Goal: Information Seeking & Learning: Learn about a topic

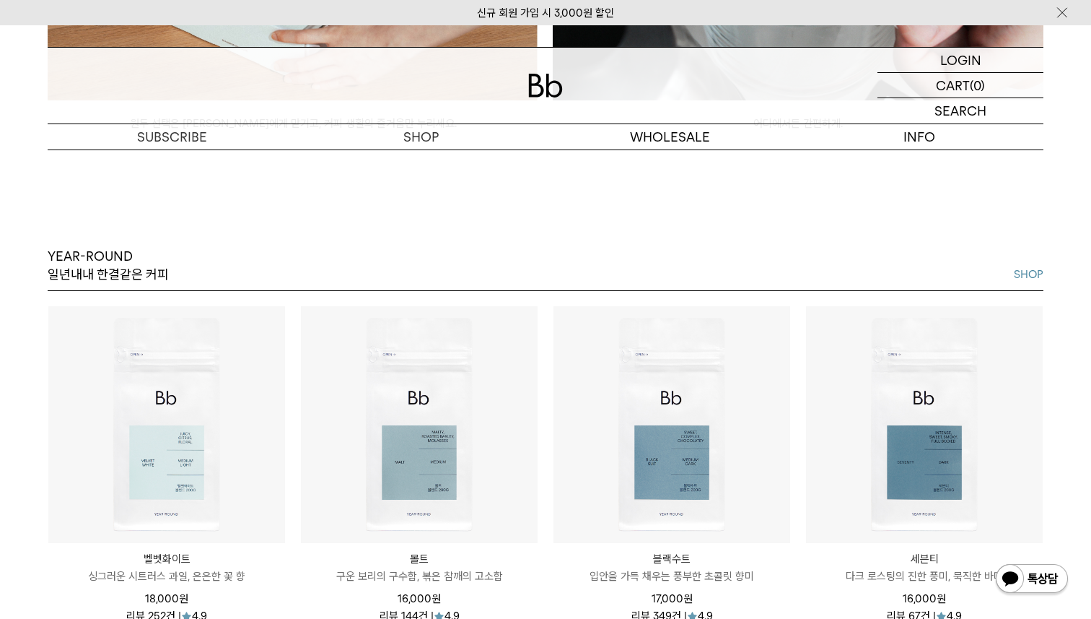
scroll to position [1674, 0]
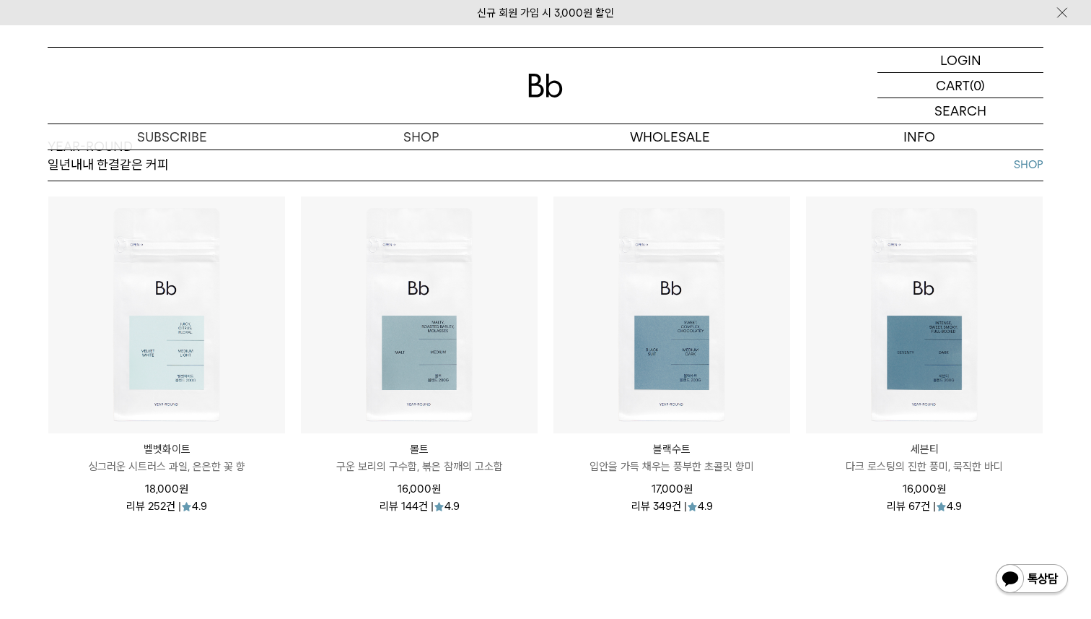
click at [198, 256] on img at bounding box center [166, 314] width 237 height 237
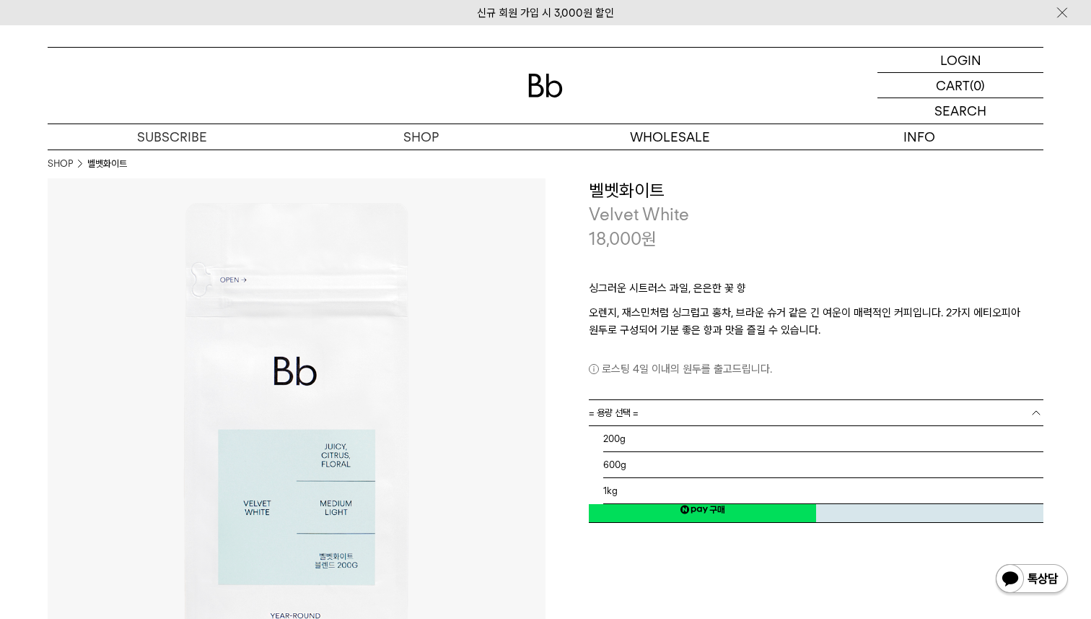
click at [676, 414] on link "= 용량 선택 =" at bounding box center [816, 412] width 455 height 25
click at [655, 437] on li "200g" at bounding box center [823, 439] width 440 height 26
click at [652, 412] on link "200g" at bounding box center [816, 412] width 455 height 25
click at [621, 466] on li "600g" at bounding box center [823, 465] width 440 height 26
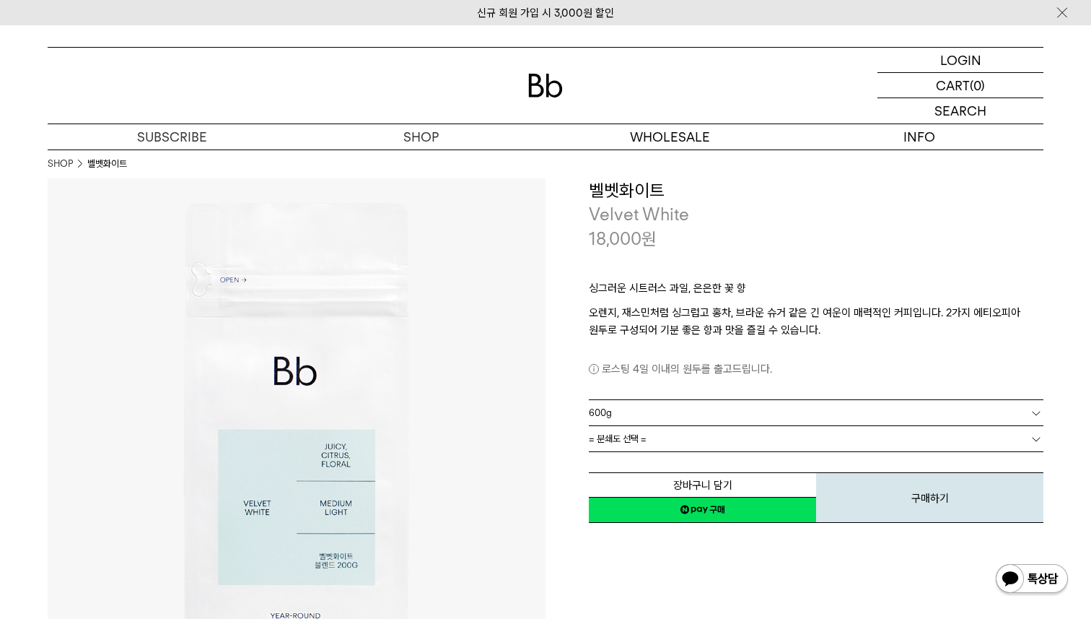
click at [652, 435] on link "= 분쇄도 선택 =" at bounding box center [816, 438] width 455 height 25
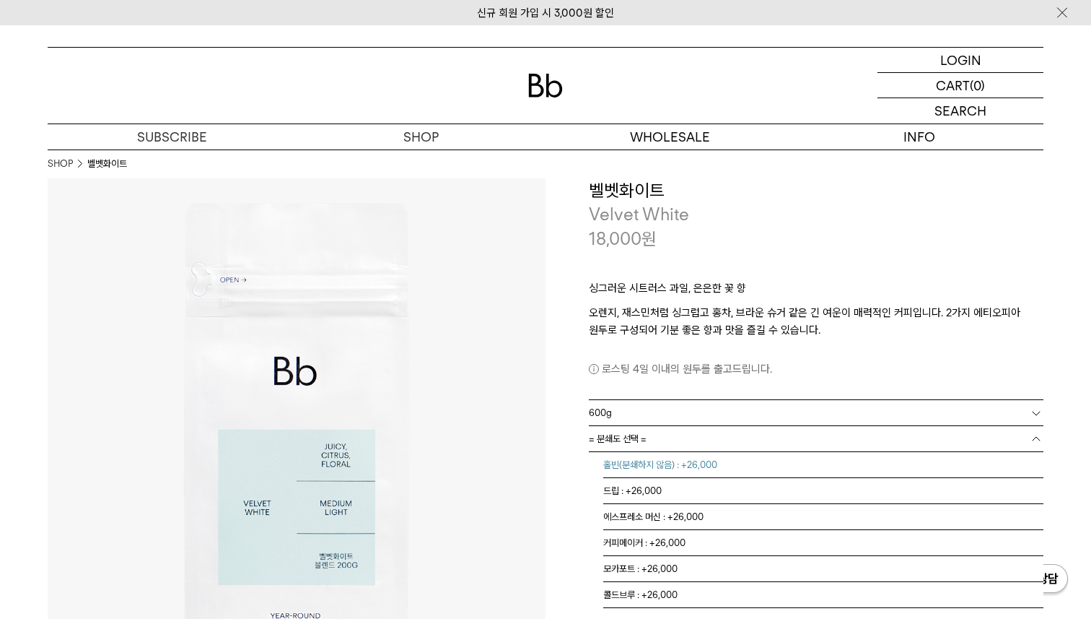
click at [654, 466] on li "홀빈(분쇄하지 않음) : +26,000" at bounding box center [823, 465] width 440 height 26
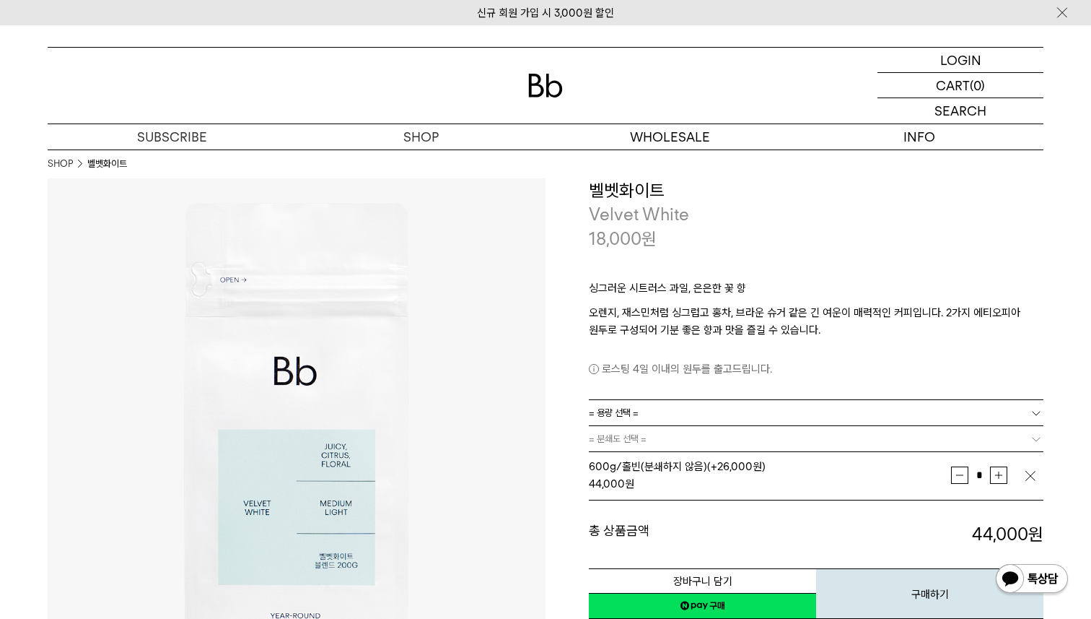
click at [1036, 476] on img "button" at bounding box center [1030, 475] width 14 height 14
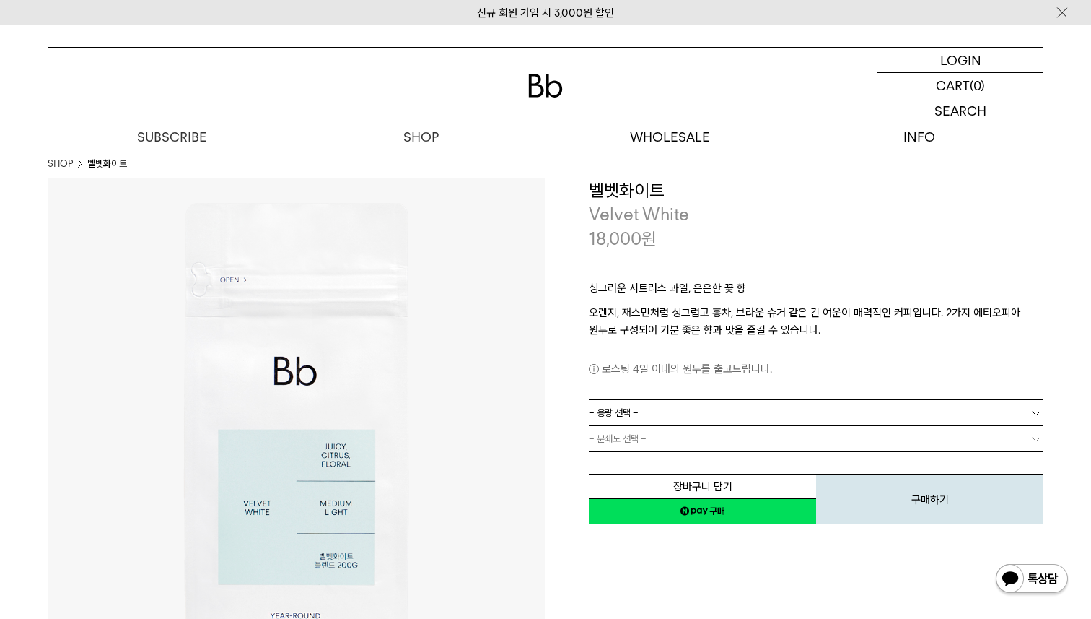
click at [722, 412] on link "= 용량 선택 =" at bounding box center [816, 412] width 455 height 25
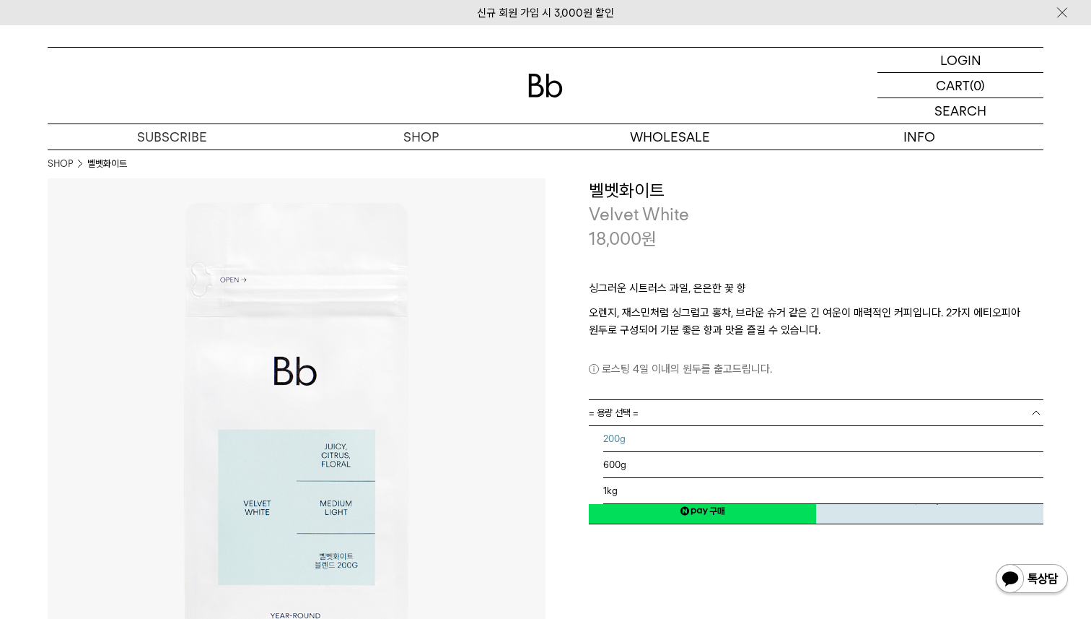
click at [686, 440] on li "200g" at bounding box center [823, 439] width 440 height 26
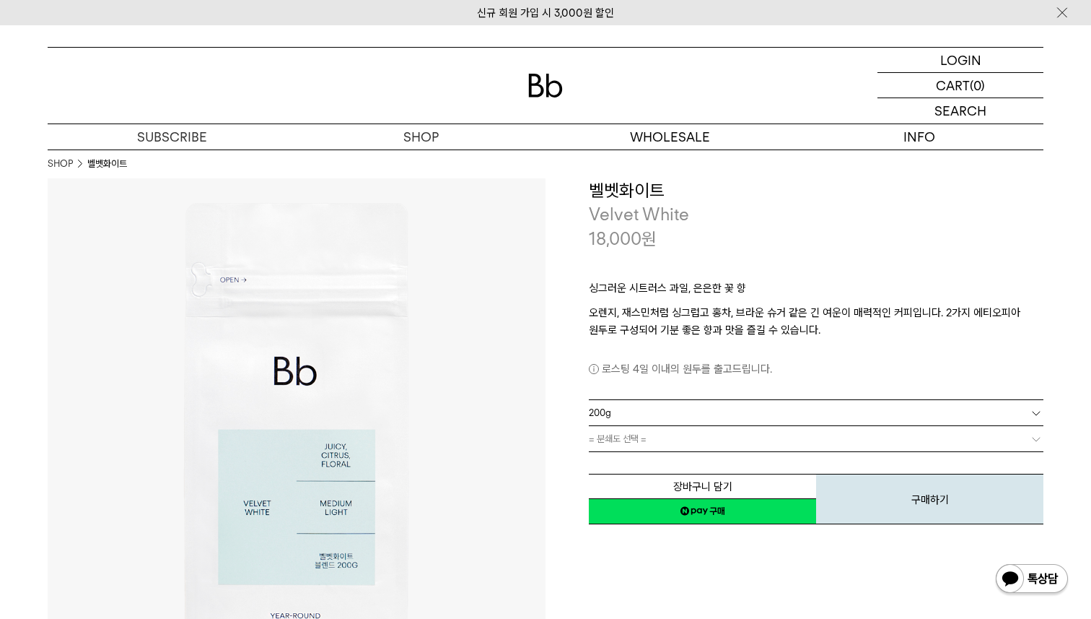
click at [682, 443] on link "= 분쇄도 선택 =" at bounding box center [816, 438] width 455 height 25
click at [683, 441] on link "= 분쇄도 선택 =" at bounding box center [816, 438] width 455 height 25
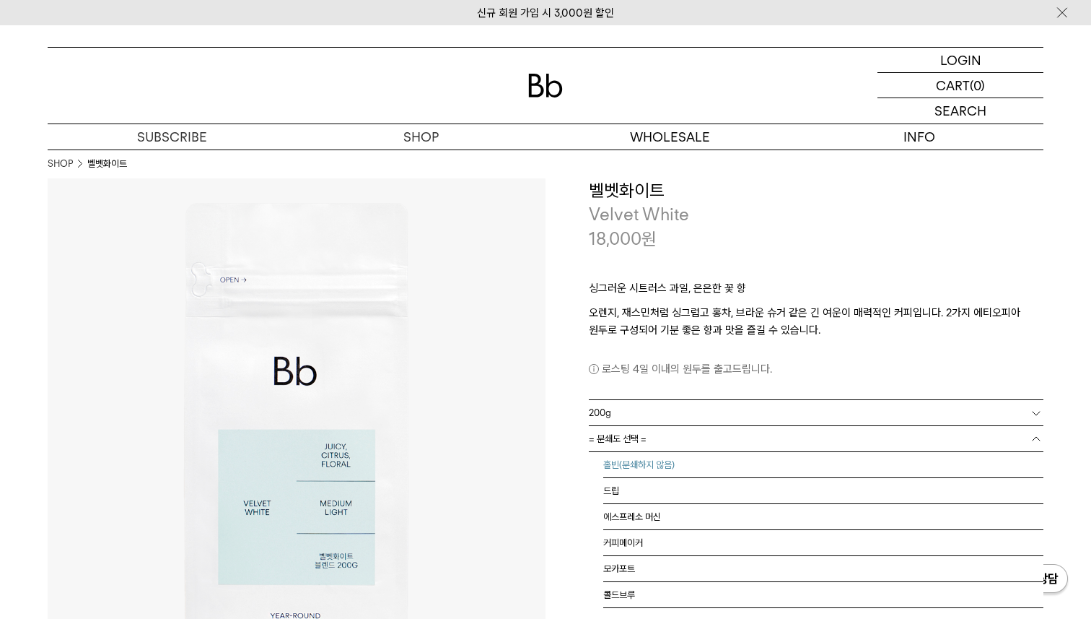
click at [671, 467] on li "홀빈(분쇄하지 않음)" at bounding box center [823, 465] width 440 height 26
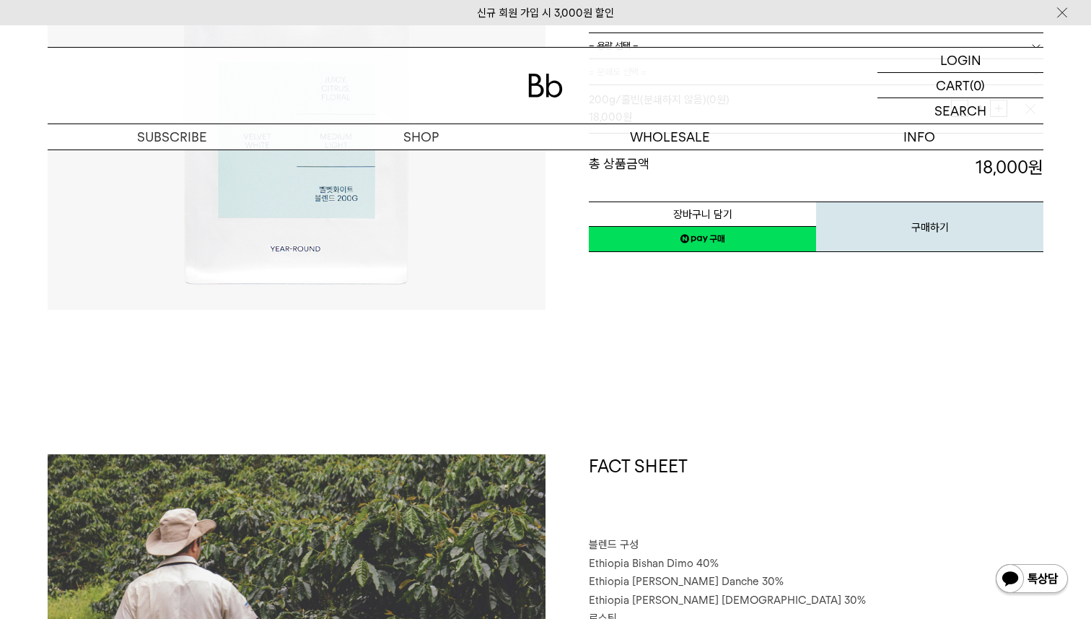
scroll to position [585, 0]
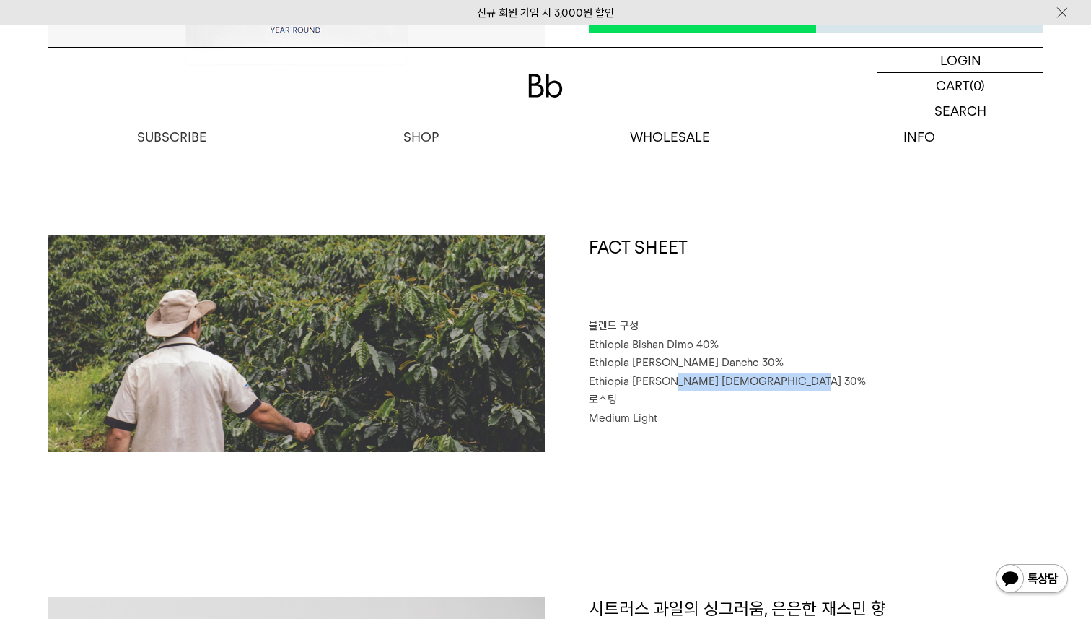
drag, startPoint x: 800, startPoint y: 375, endPoint x: 676, endPoint y: 381, distance: 125.0
click at [676, 381] on p "Ethiopia Habtamu Yirgacheffe Gotiti 30%" at bounding box center [816, 381] width 455 height 19
click at [676, 381] on span "Ethiopia Habtamu Yirgacheffe Gotiti 30%" at bounding box center [727, 381] width 277 height 13
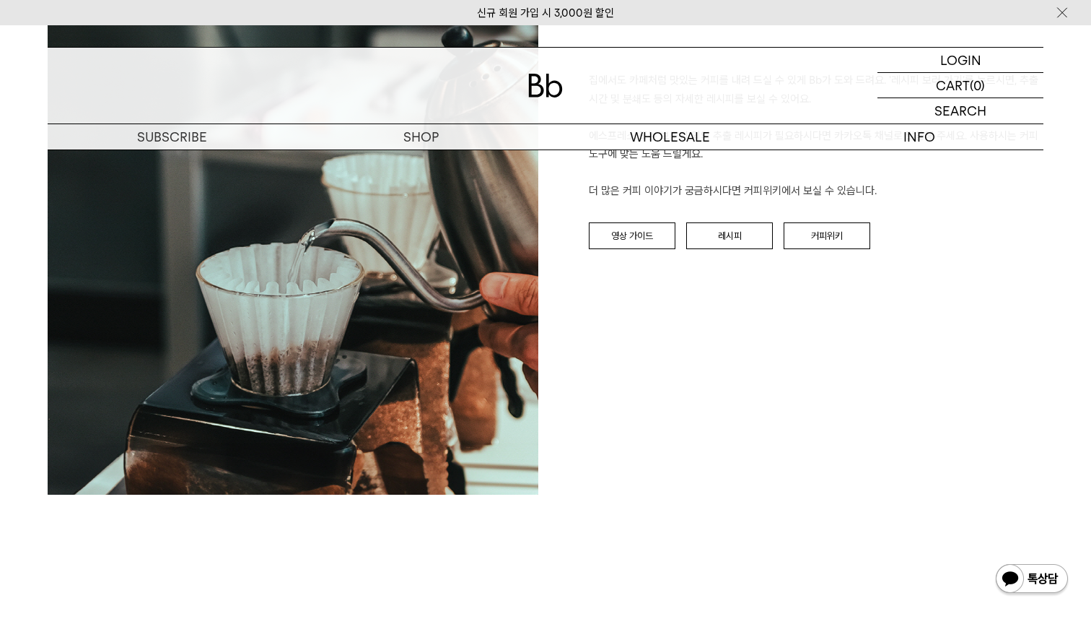
scroll to position [1677, 0]
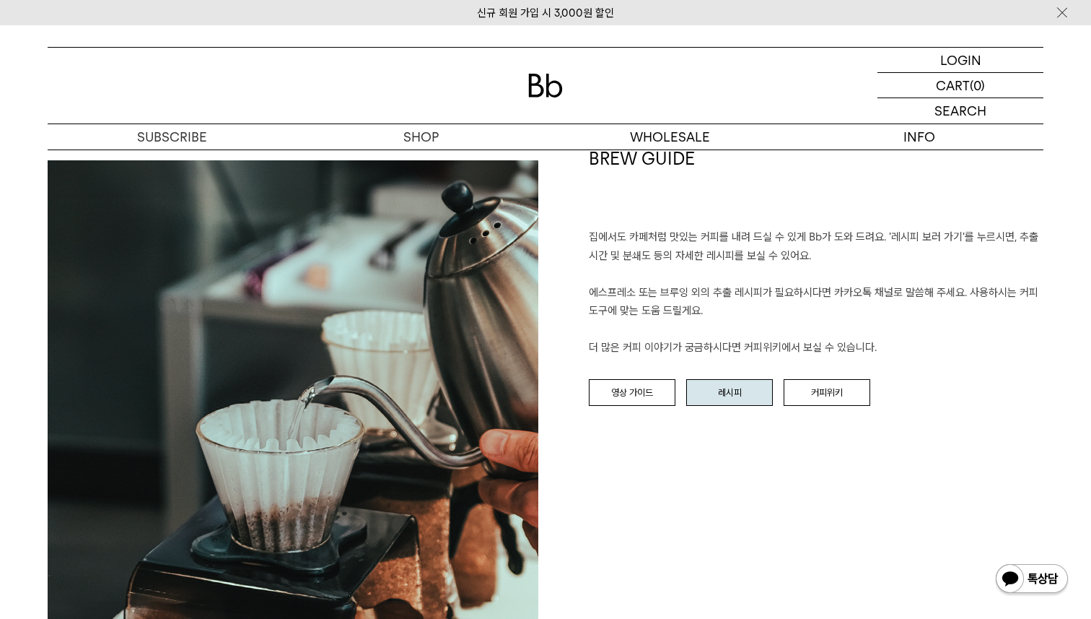
click at [747, 390] on link "레시피" at bounding box center [729, 392] width 87 height 27
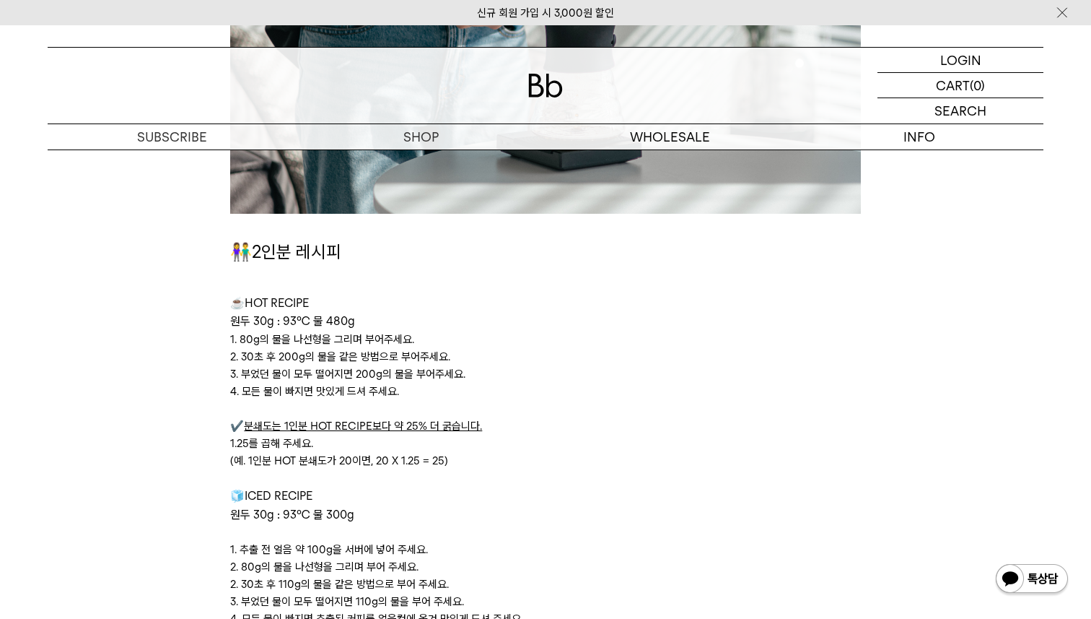
scroll to position [3558, 0]
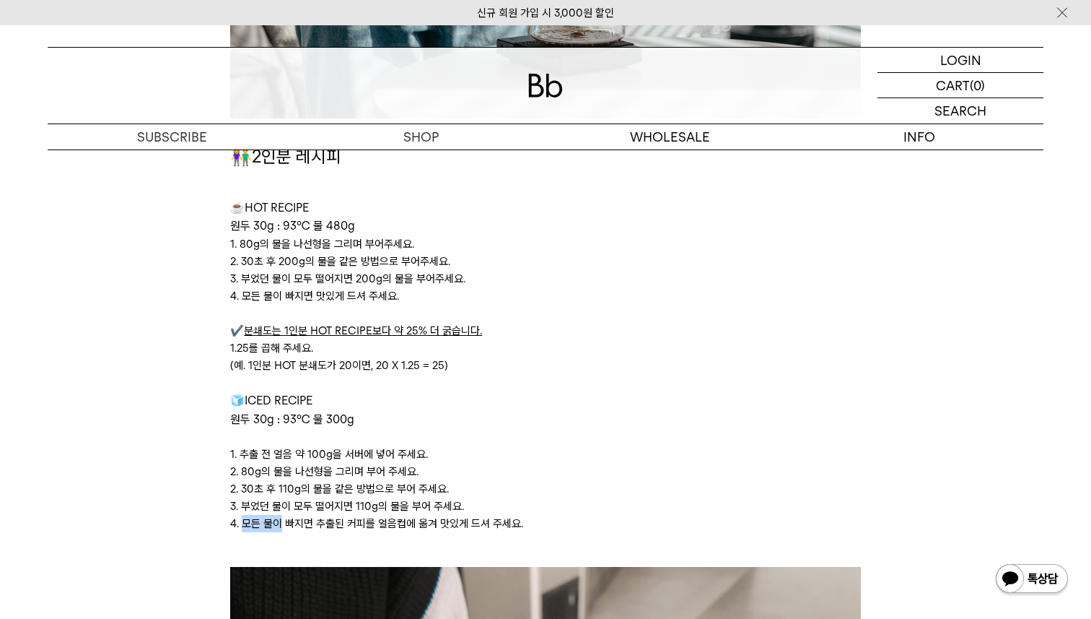
drag, startPoint x: 243, startPoint y: 526, endPoint x: 279, endPoint y: 529, distance: 36.2
click at [279, 529] on p "4. 모든 물이 빠지면 추출된 커피를 얼음컵에 옮겨 맛있게 드셔 주세요." at bounding box center [545, 523] width 630 height 17
drag, startPoint x: 287, startPoint y: 528, endPoint x: 312, endPoint y: 527, distance: 24.6
click at [311, 527] on p "4. 모든 물이 빠지면 추출된 커피를 얼음컵에 옮겨 맛있게 드셔 주세요." at bounding box center [545, 523] width 630 height 17
drag, startPoint x: 315, startPoint y: 526, endPoint x: 589, endPoint y: 528, distance: 273.6
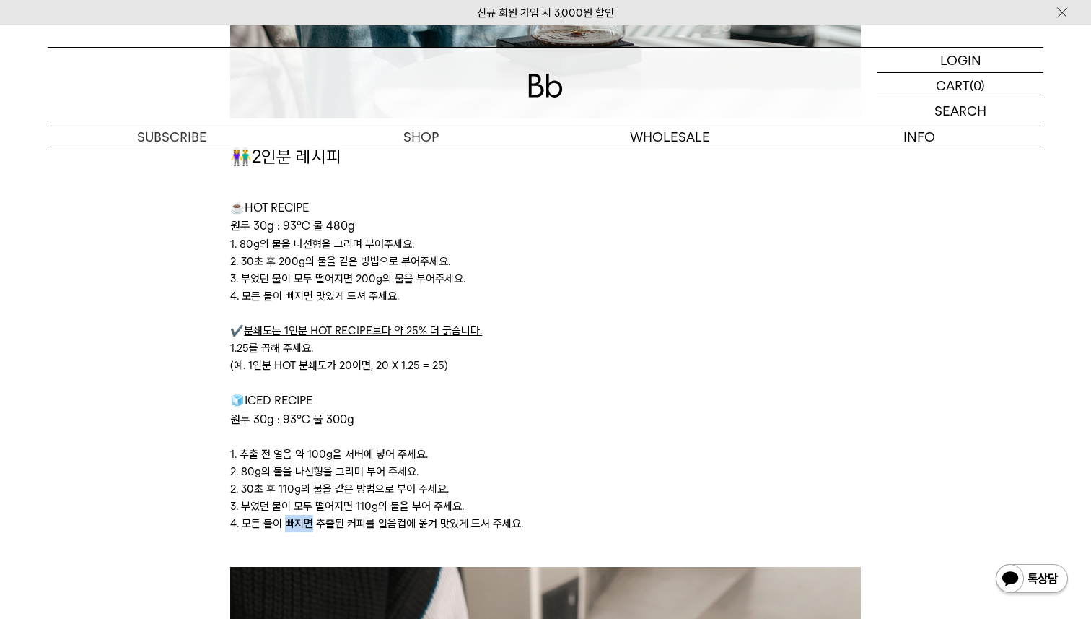
click at [589, 528] on p "4. 모든 물이 빠지면 추출된 커피를 얼음컵에 옮겨 맛있게 드셔 주세요." at bounding box center [545, 523] width 630 height 17
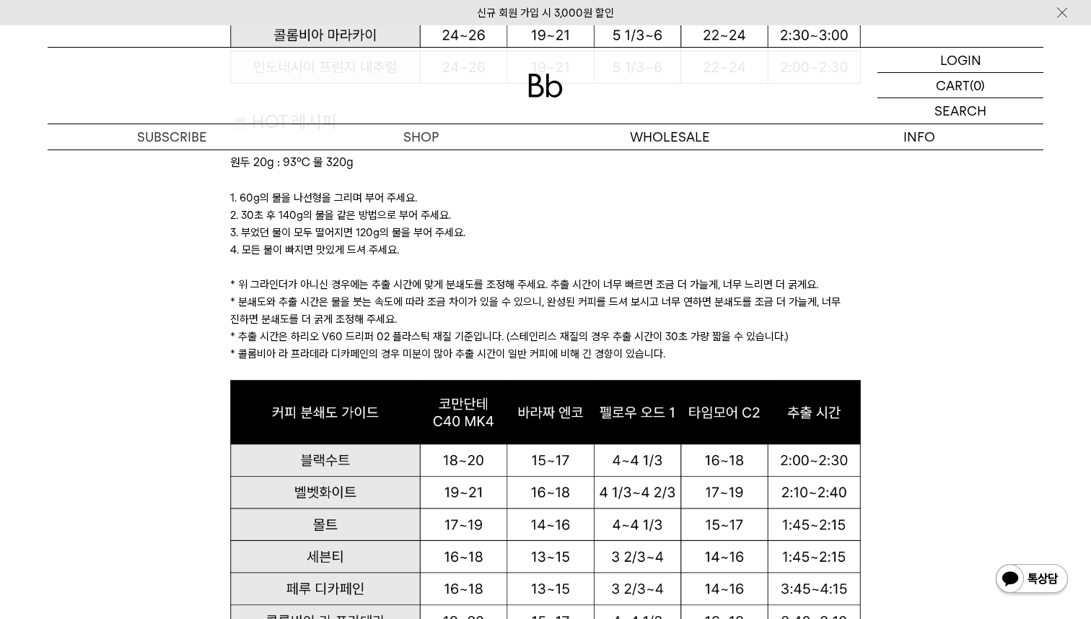
scroll to position [0, 0]
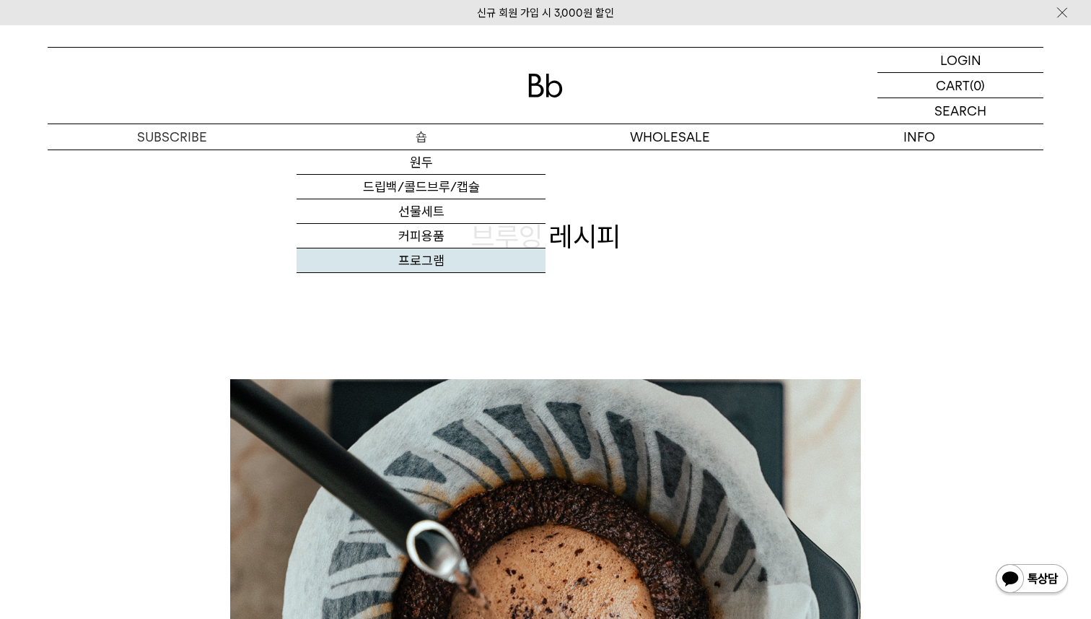
click at [432, 262] on link "프로그램" at bounding box center [421, 260] width 249 height 25
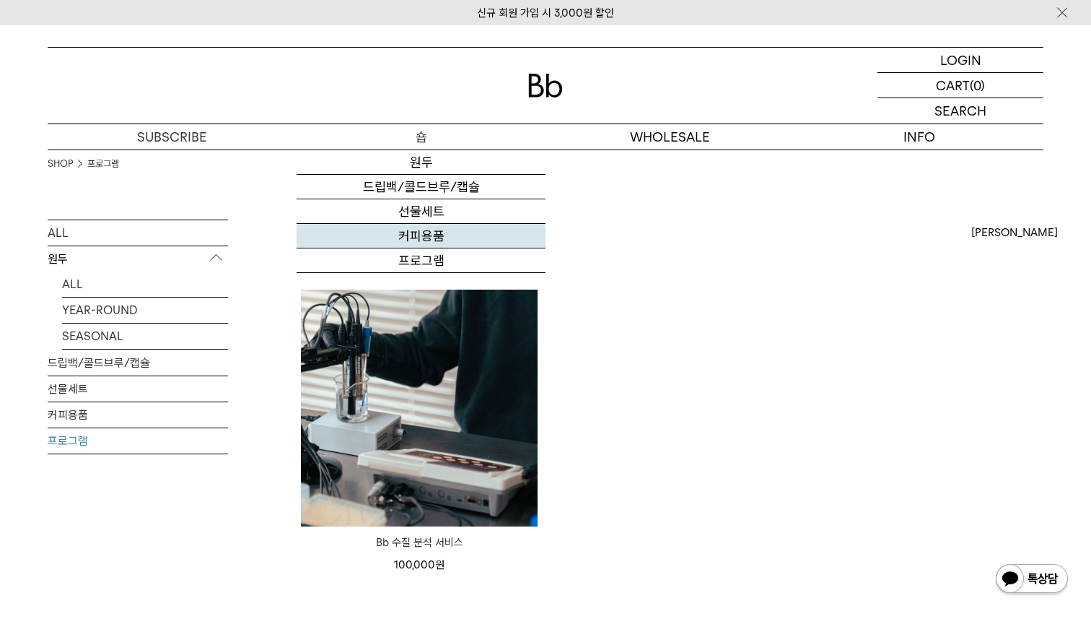
click at [458, 236] on link "커피용품" at bounding box center [421, 236] width 249 height 25
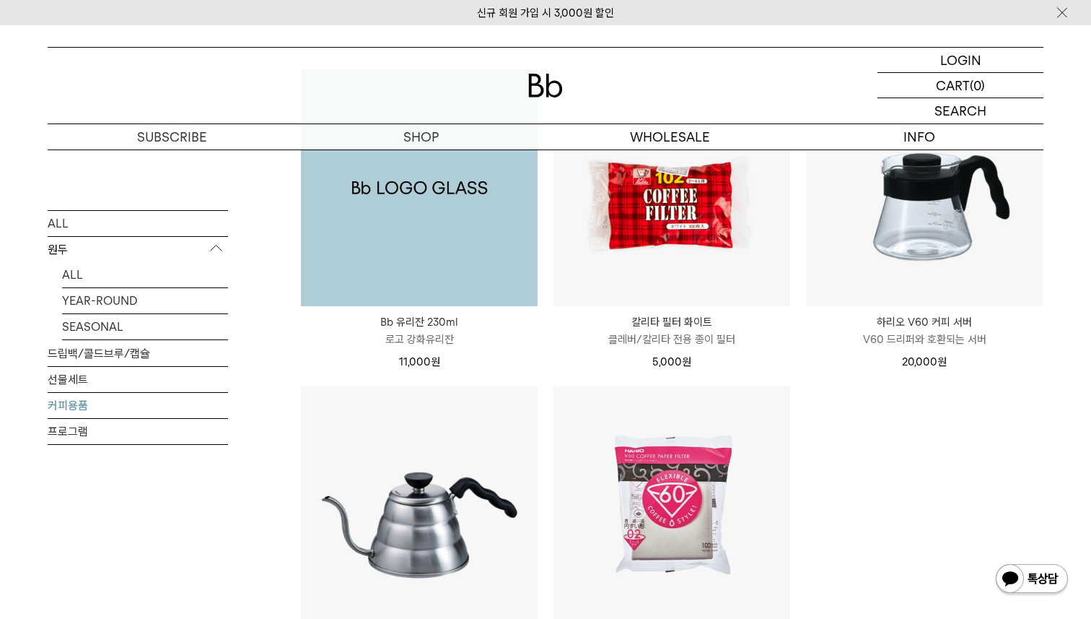
scroll to position [315, 0]
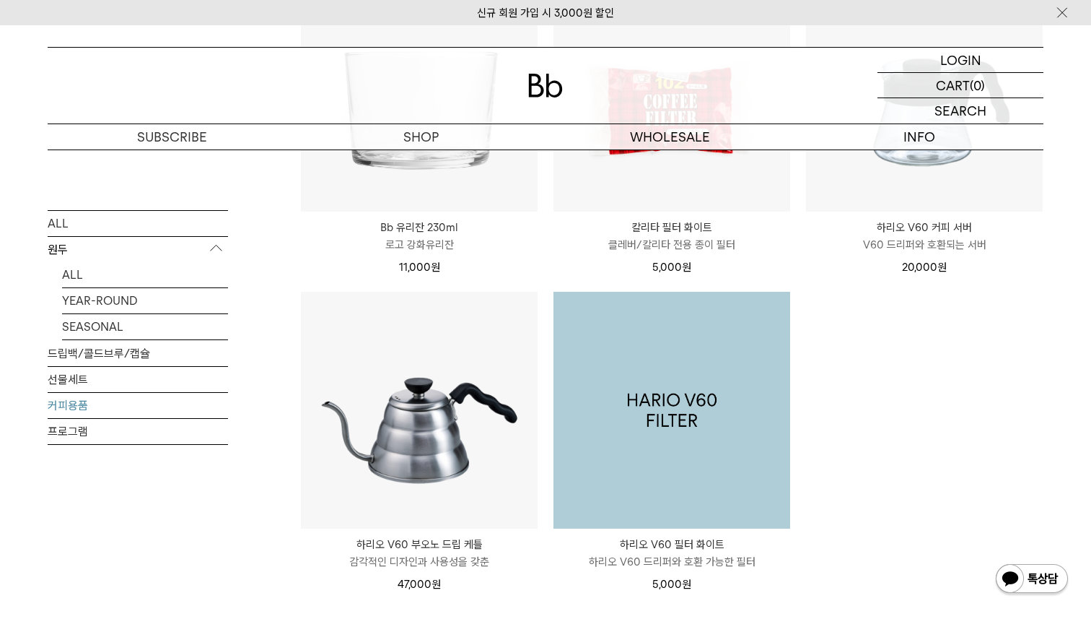
click at [705, 463] on img at bounding box center [672, 410] width 237 height 237
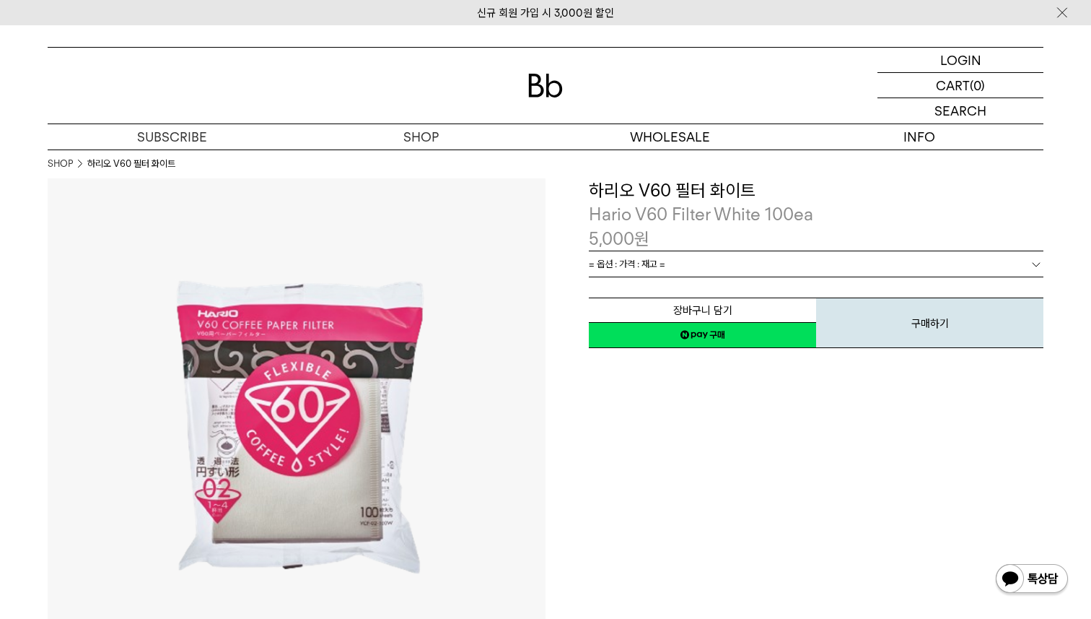
click at [544, 89] on img at bounding box center [545, 86] width 35 height 24
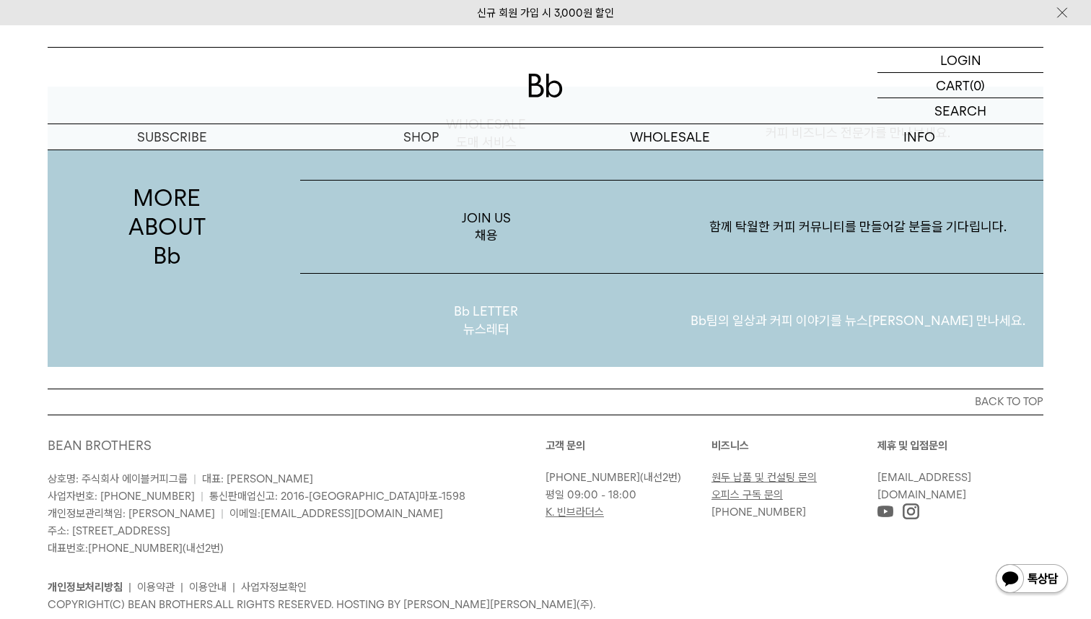
scroll to position [2638, 0]
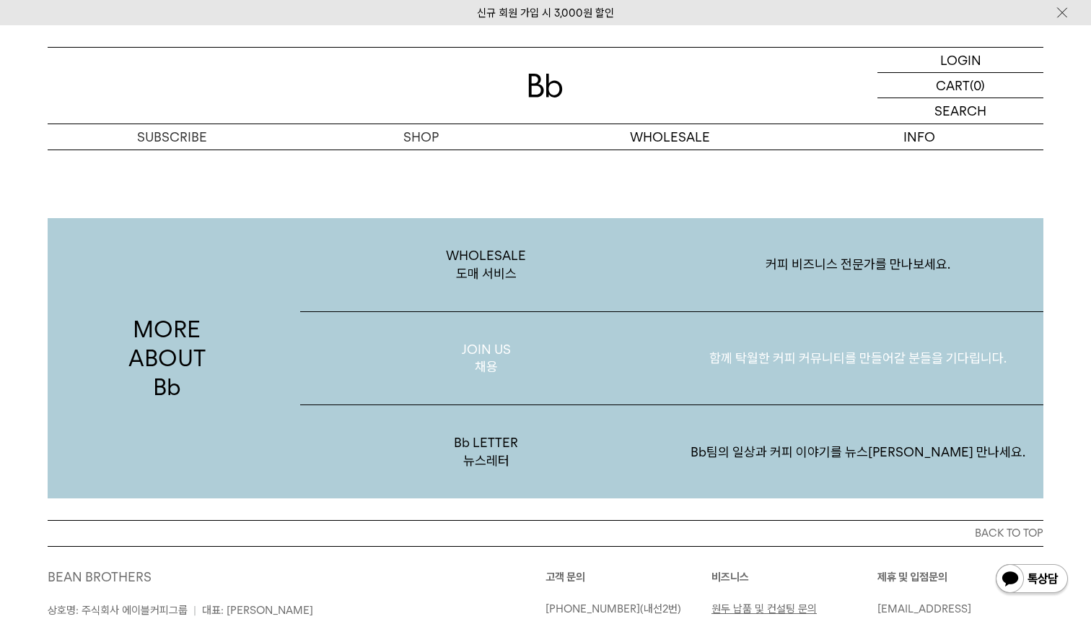
click at [948, 340] on p "함께 탁월한 커피 커뮤니티를 만들어갈 분들을 기다립니다." at bounding box center [858, 357] width 372 height 75
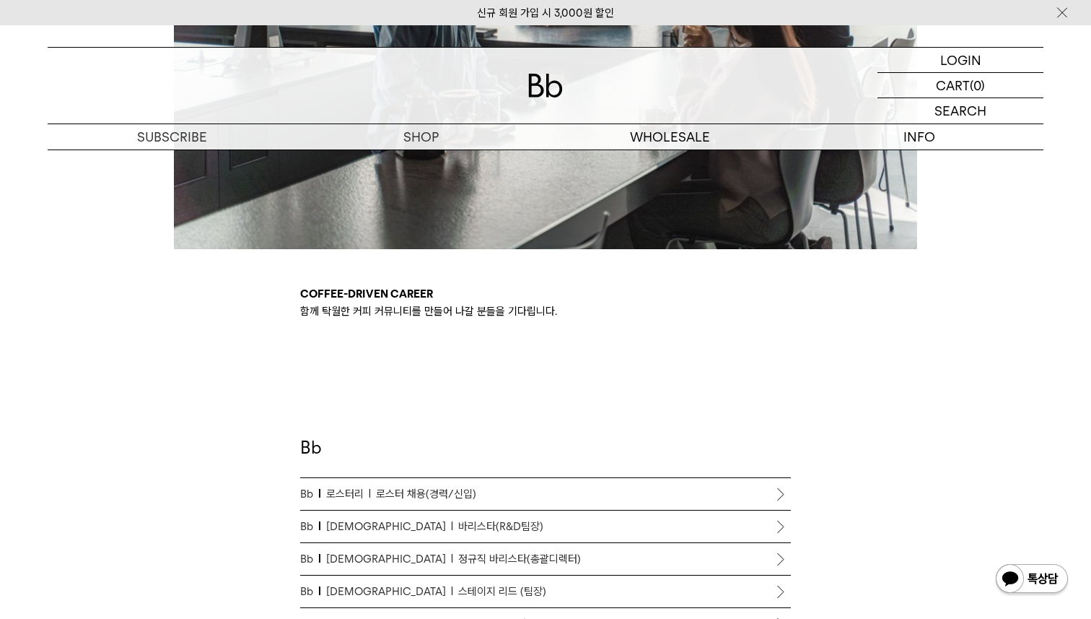
scroll to position [660, 0]
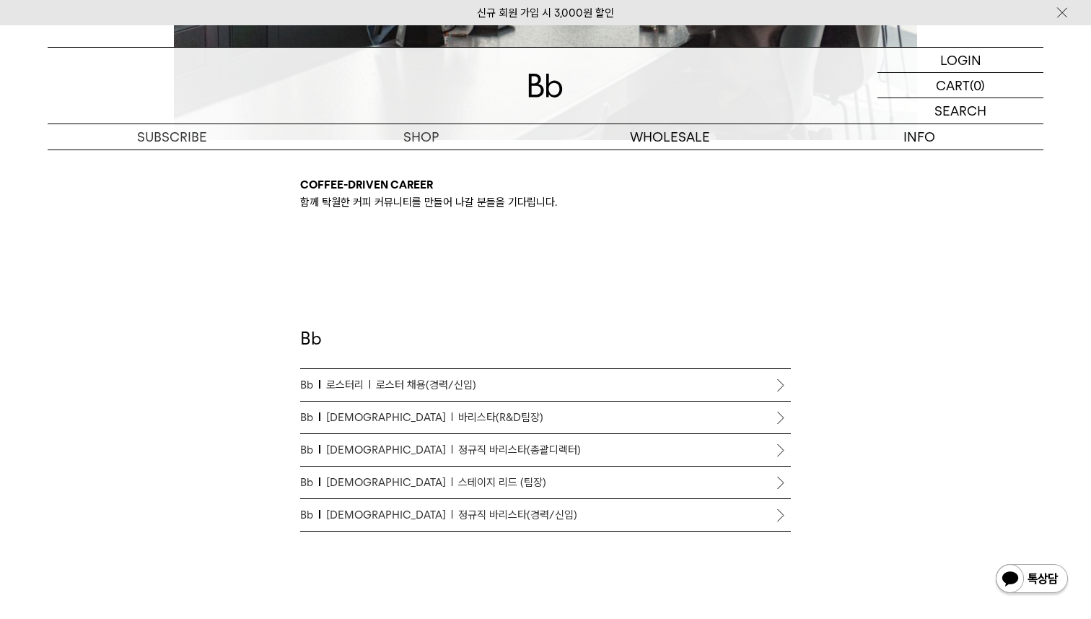
click at [479, 518] on span "정규직 바리스타(경력/신입)" at bounding box center [517, 514] width 119 height 17
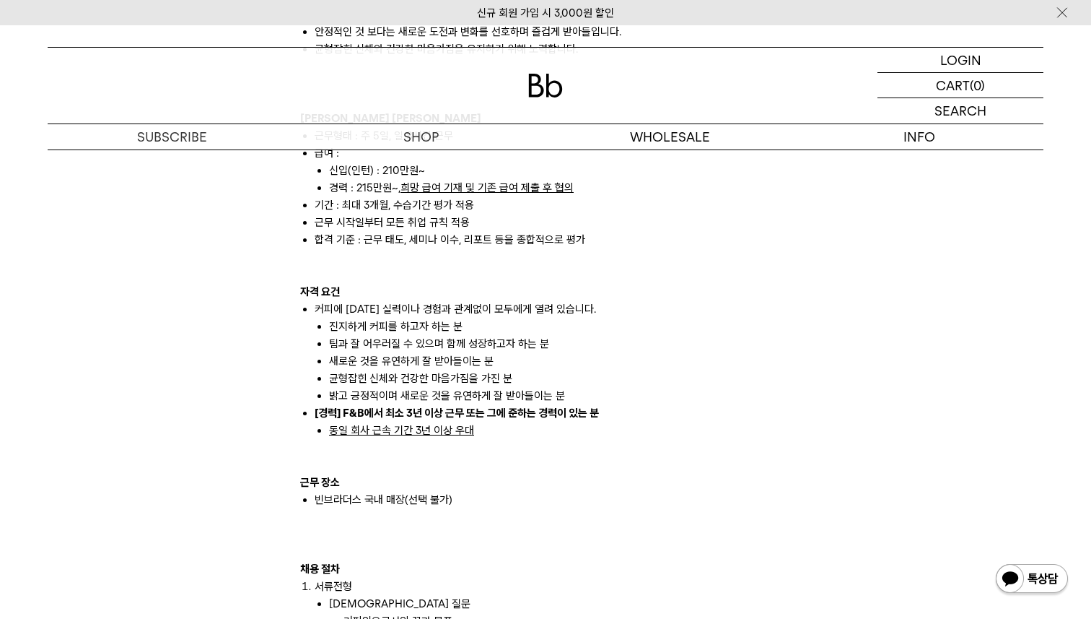
scroll to position [1158, 0]
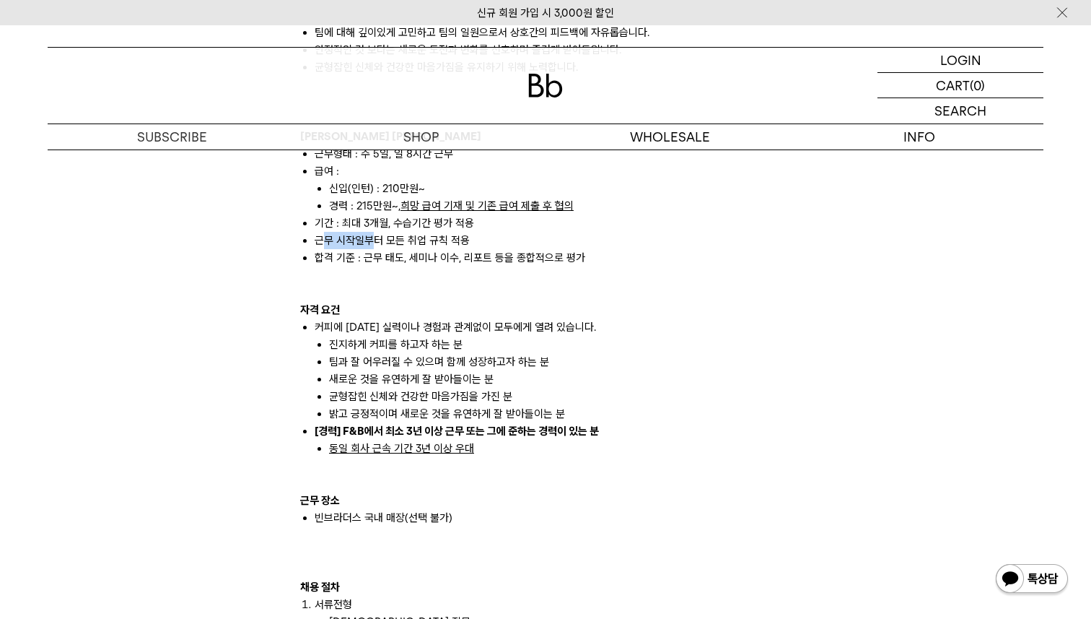
drag, startPoint x: 321, startPoint y: 224, endPoint x: 374, endPoint y: 222, distance: 52.7
click at [374, 232] on li "근무 시작일부터 모든 취업 규칙 적용" at bounding box center [553, 240] width 476 height 17
drag, startPoint x: 318, startPoint y: 308, endPoint x: 383, endPoint y: 310, distance: 65.7
click at [383, 318] on li "커피에 대한 실력이나 경험과 관계없이 모두에게 열려 있습니다. 진지하게 커피를 하고자 하는 분 팀과 잘 어우러질 수 있으며 함께 성장하고자 하…" at bounding box center [553, 370] width 476 height 104
drag, startPoint x: 418, startPoint y: 310, endPoint x: 565, endPoint y: 315, distance: 147.3
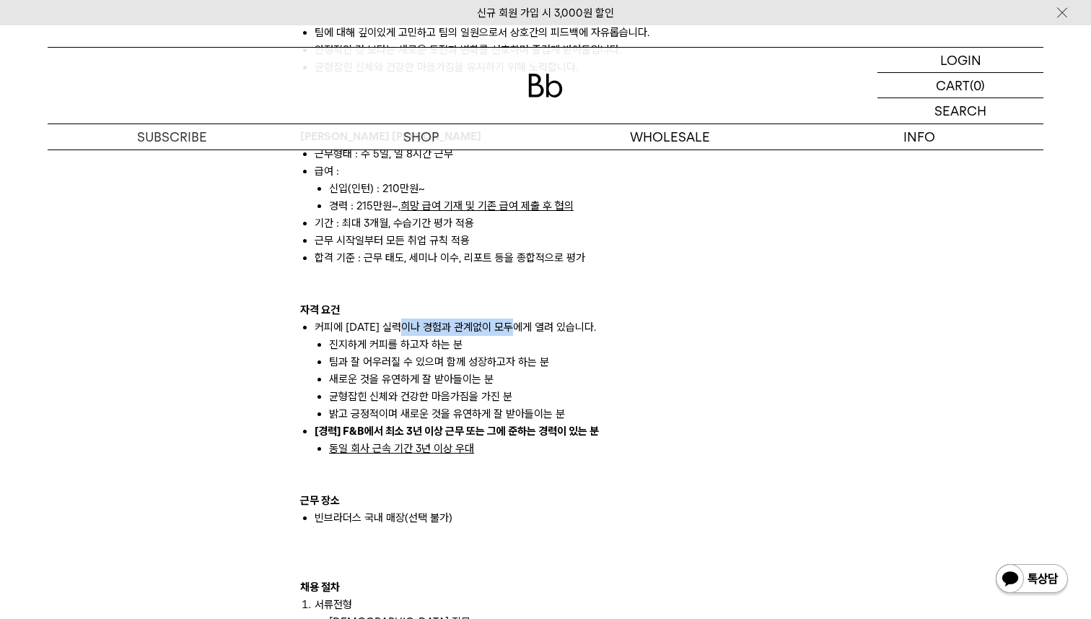
click at [532, 318] on li "커피에 대한 실력이나 경험과 관계없이 모두에게 열려 있습니다. 진지하게 커피를 하고자 하는 분 팀과 잘 어우러질 수 있으며 함께 성장하고자 하…" at bounding box center [553, 370] width 476 height 104
drag, startPoint x: 398, startPoint y: 325, endPoint x: 324, endPoint y: 328, distance: 73.7
click at [324, 336] on ul "진지하게 커피를 하고자 하는 분 팀과 잘 어우러질 수 있으며 함께 성장하고자 하는 분 새로운 것을 유연하게 잘 받아들이는 분 균형잡힌 신체와 …" at bounding box center [553, 379] width 476 height 87
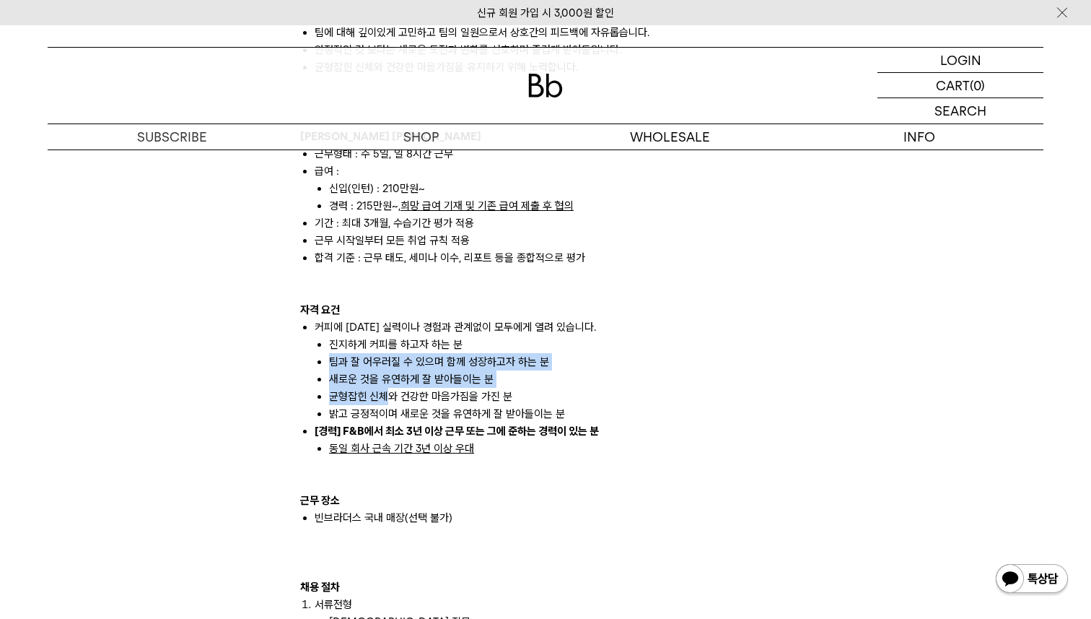
drag, startPoint x: 328, startPoint y: 343, endPoint x: 392, endPoint y: 377, distance: 72.6
click at [392, 377] on ul "진지하게 커피를 하고자 하는 분 팀과 잘 어우러질 수 있으며 함께 성장하고자 하는 분 새로운 것을 유연하게 잘 받아들이는 분 균형잡힌 신체와 …" at bounding box center [553, 379] width 476 height 87
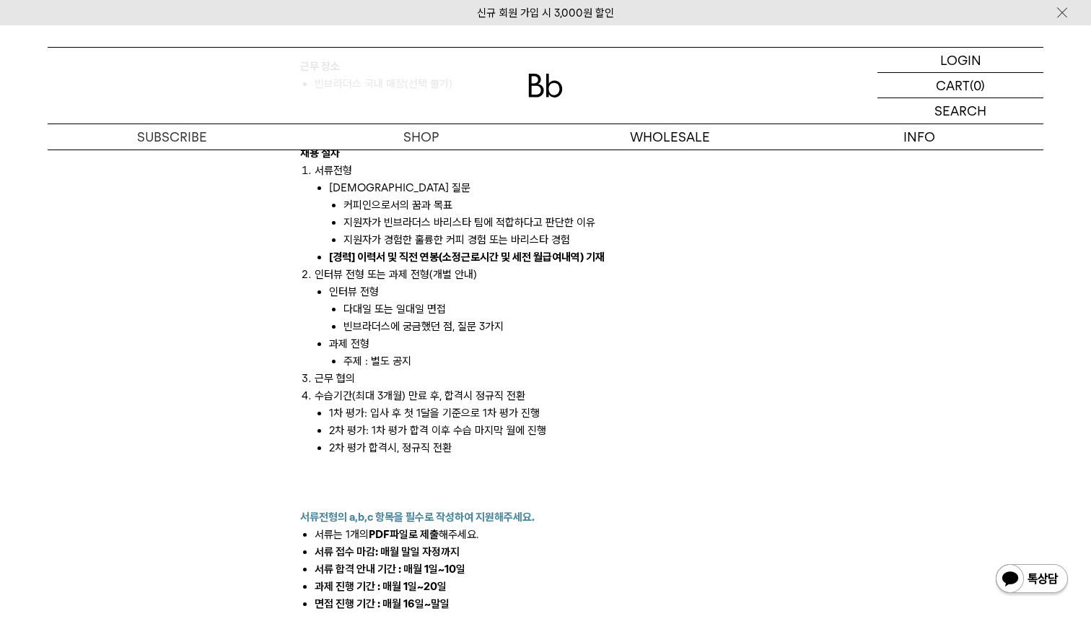
scroll to position [1582, 0]
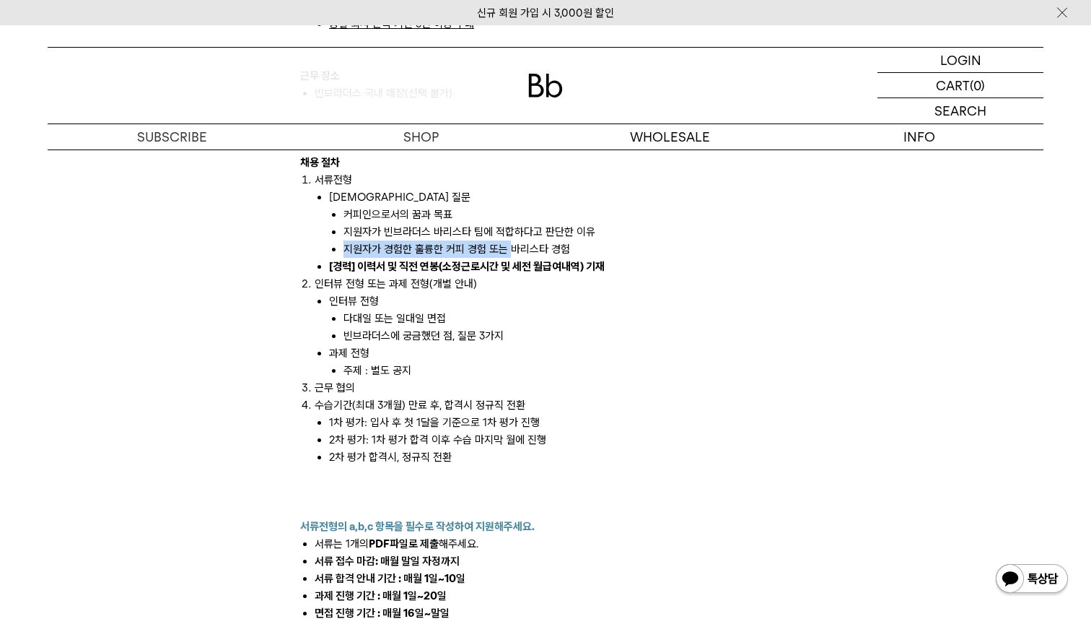
drag, startPoint x: 331, startPoint y: 229, endPoint x: 508, endPoint y: 237, distance: 177.0
click at [508, 237] on ol "커피인으로서의 꿈과 목표 지원자가 빈브라더스 바리스타 팀에 적합하다고 판단한 이유 지원자가 경험한 훌륭한 커피 경험 또는 바리스타 경험" at bounding box center [560, 232] width 462 height 52
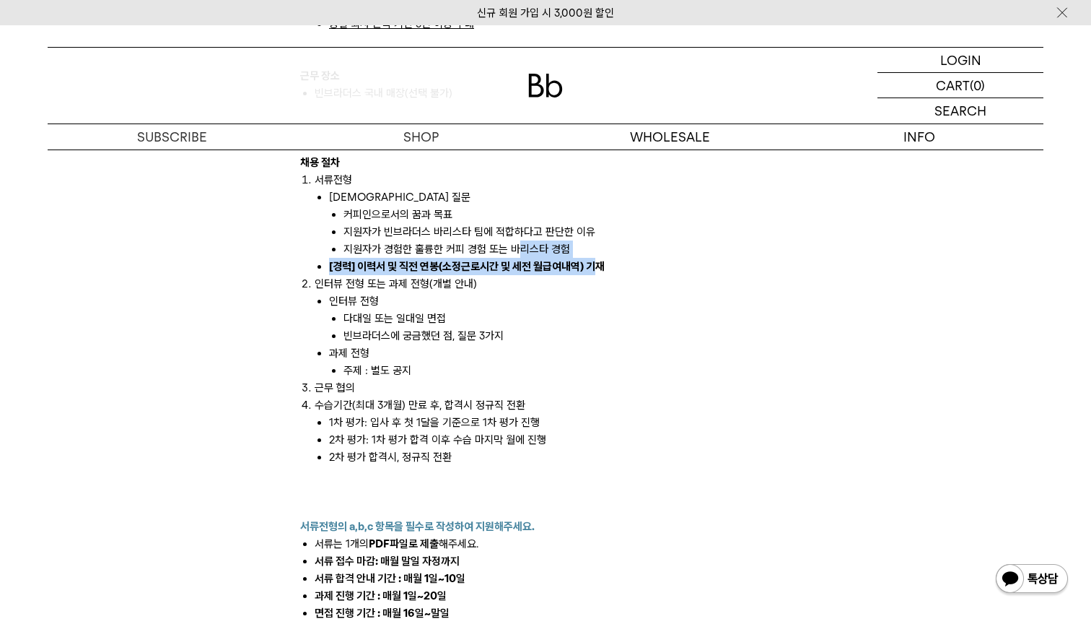
drag, startPoint x: 520, startPoint y: 235, endPoint x: 599, endPoint y: 242, distance: 79.7
click at [595, 242] on ul "사전 질문 커피인으로서의 꿈과 목표 지원자가 빈브라더스 바리스타 팀에 적합하다고 판단한 이유 지원자가 경험한 훌륭한 커피 경험 또는 바리스타 …" at bounding box center [553, 231] width 476 height 87
click at [626, 258] on li "[경력] 이력서 및 직전 연봉(소정근로시간 및 세전 월급여내역) 기재" at bounding box center [560, 266] width 462 height 17
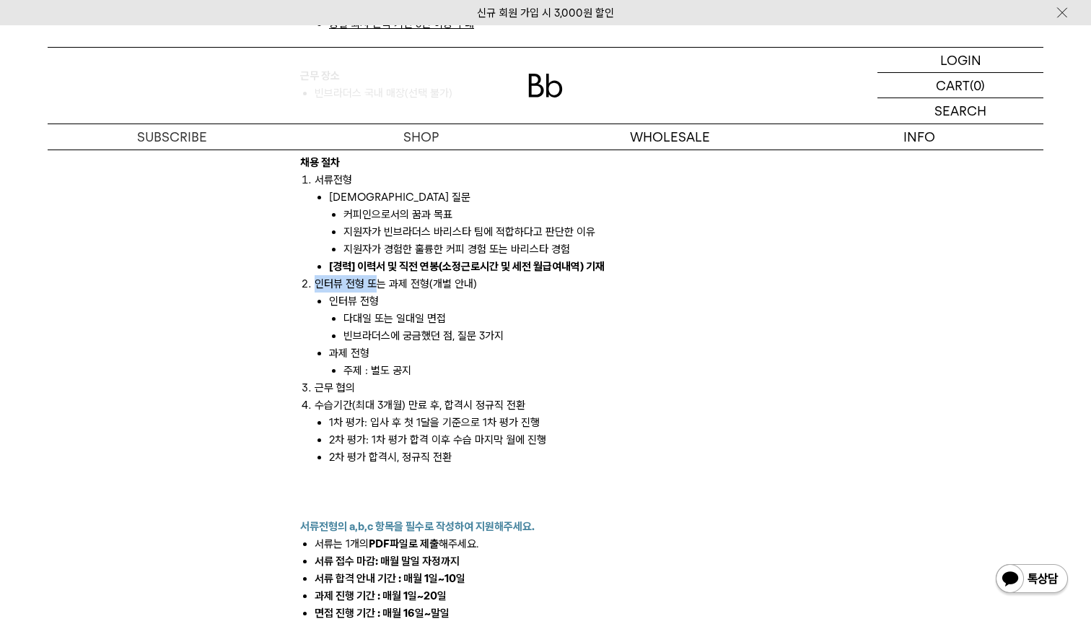
drag, startPoint x: 412, startPoint y: 271, endPoint x: 377, endPoint y: 272, distance: 34.7
click at [377, 275] on li "인터뷰 전형 또는 과제 전형(개별 안내) 인터뷰 전형 다대일 또는 일대일 면접 빈브라더스에 궁금했던 점, 질문 3가지 과제 전형 주제 : 별도…" at bounding box center [553, 327] width 476 height 104
click at [441, 310] on li "다대일 또는 일대일 면접" at bounding box center [568, 318] width 448 height 17
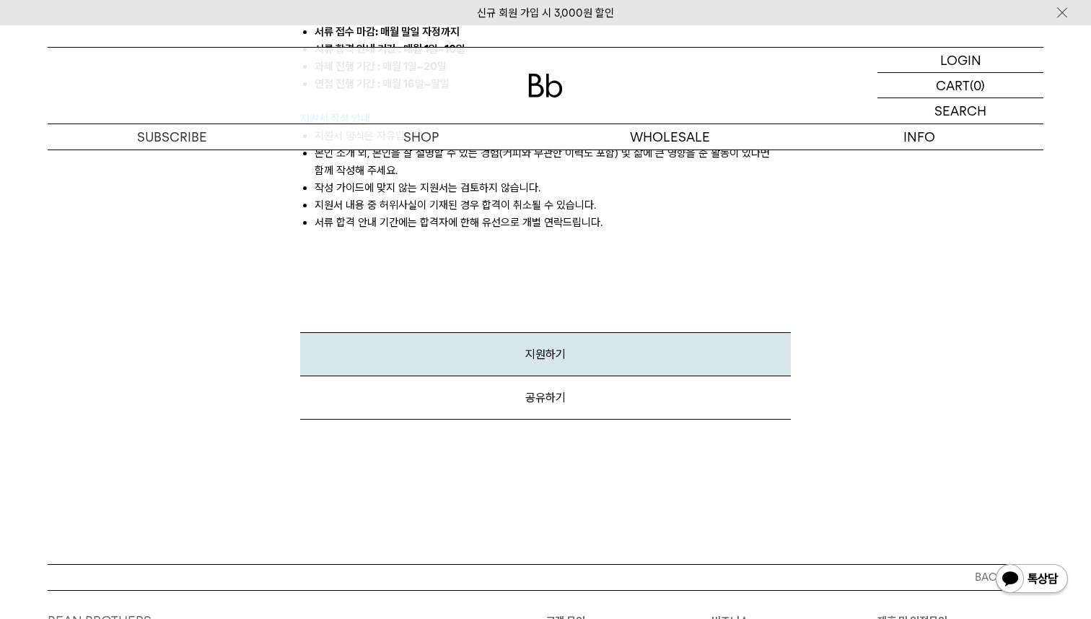
scroll to position [2220, 0]
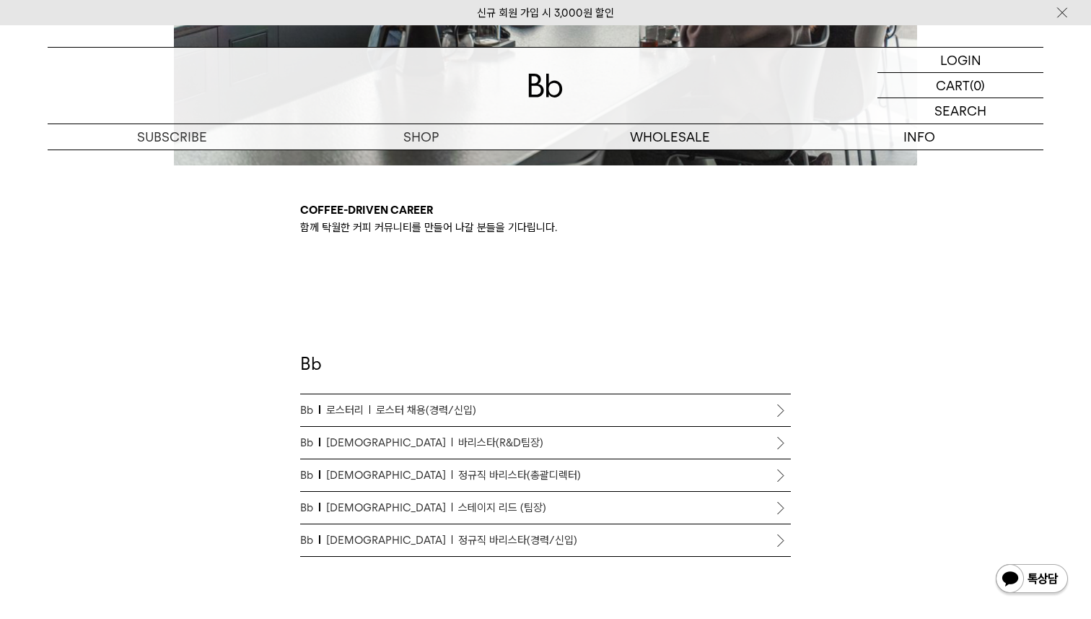
scroll to position [660, 0]
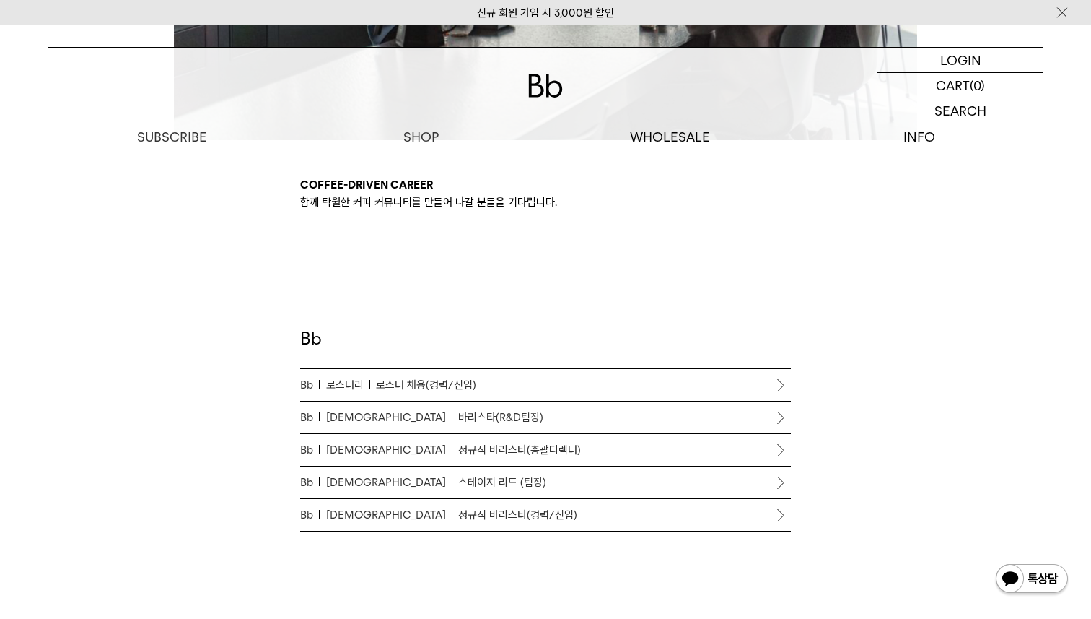
click at [463, 383] on span "로스터 채용(경력/신입)" at bounding box center [426, 384] width 100 height 17
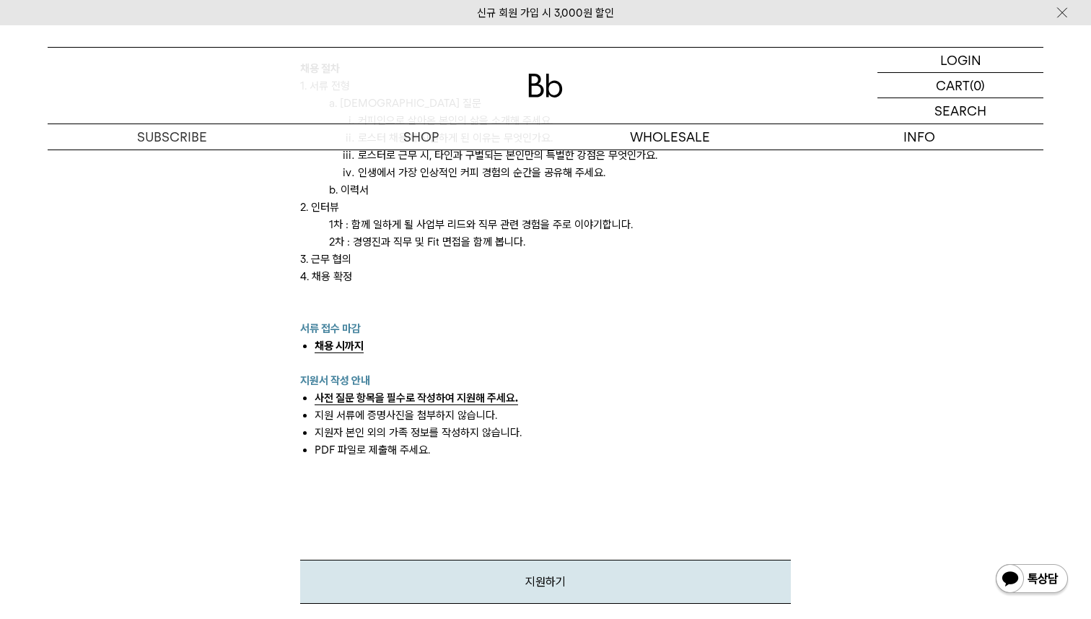
scroll to position [1721, 0]
